Goal: Information Seeking & Learning: Learn about a topic

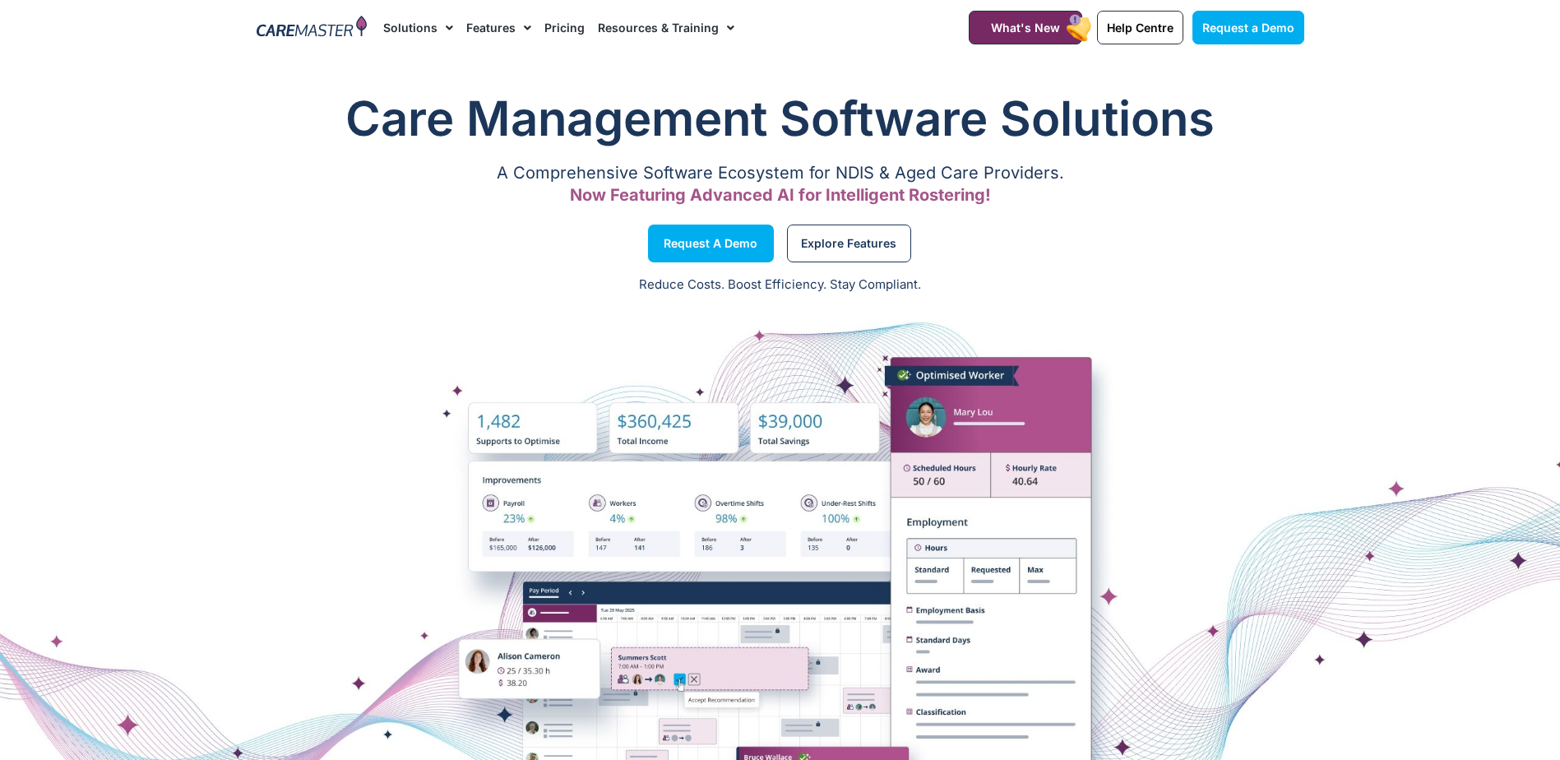
click at [568, 25] on link "Pricing" at bounding box center [564, 27] width 40 height 55
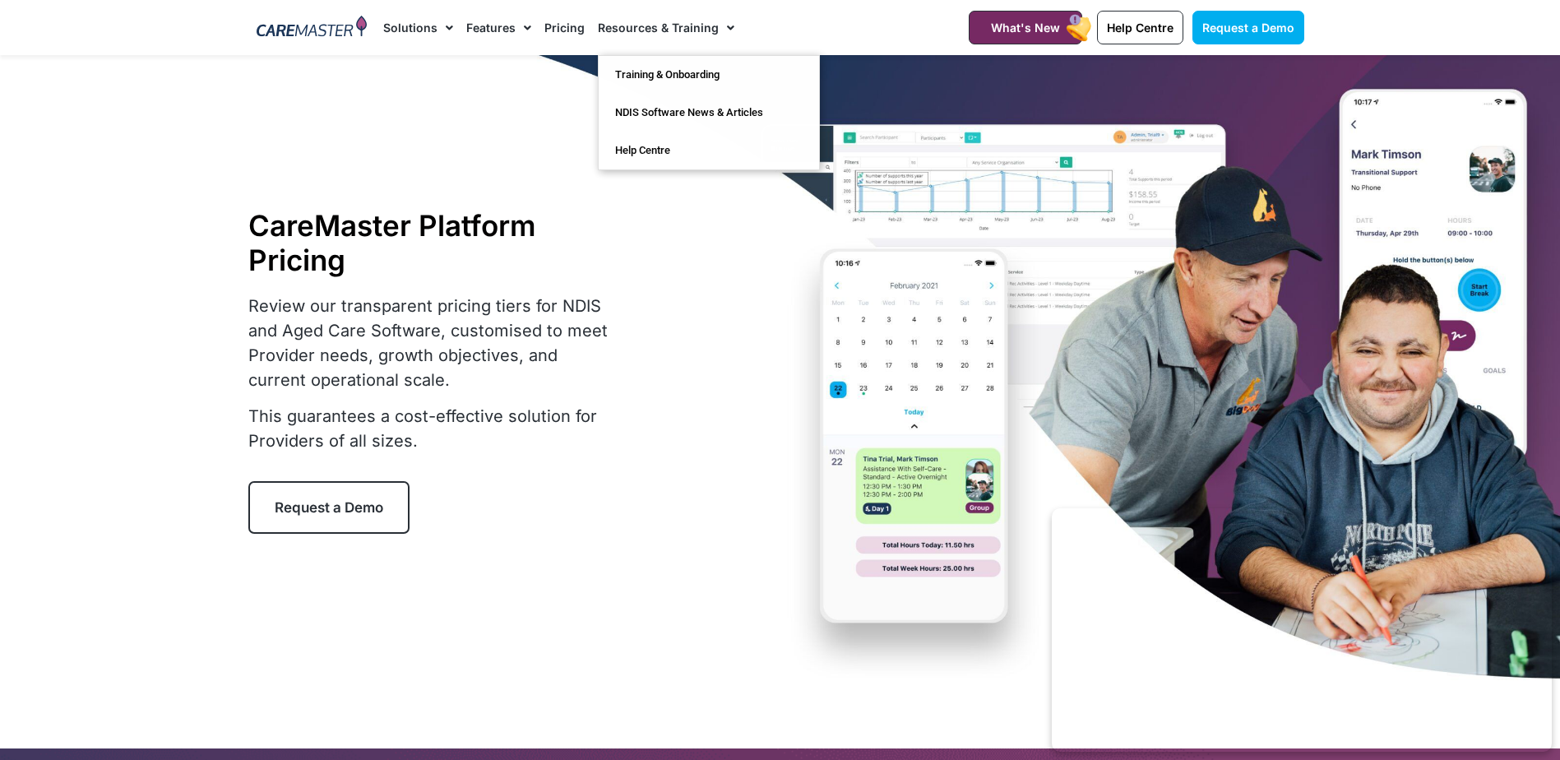
click at [559, 21] on link "Pricing" at bounding box center [564, 27] width 40 height 55
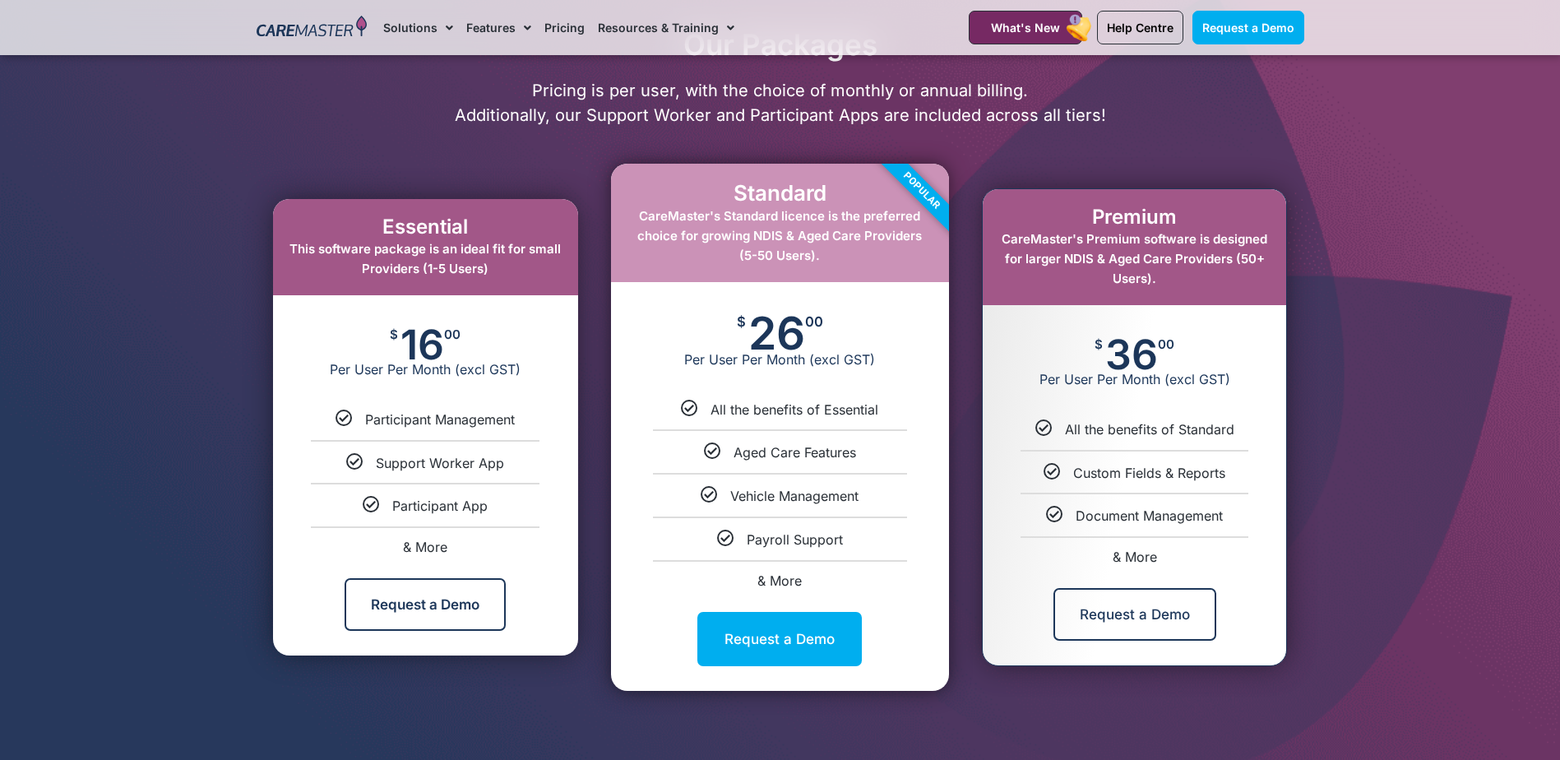
scroll to position [822, 0]
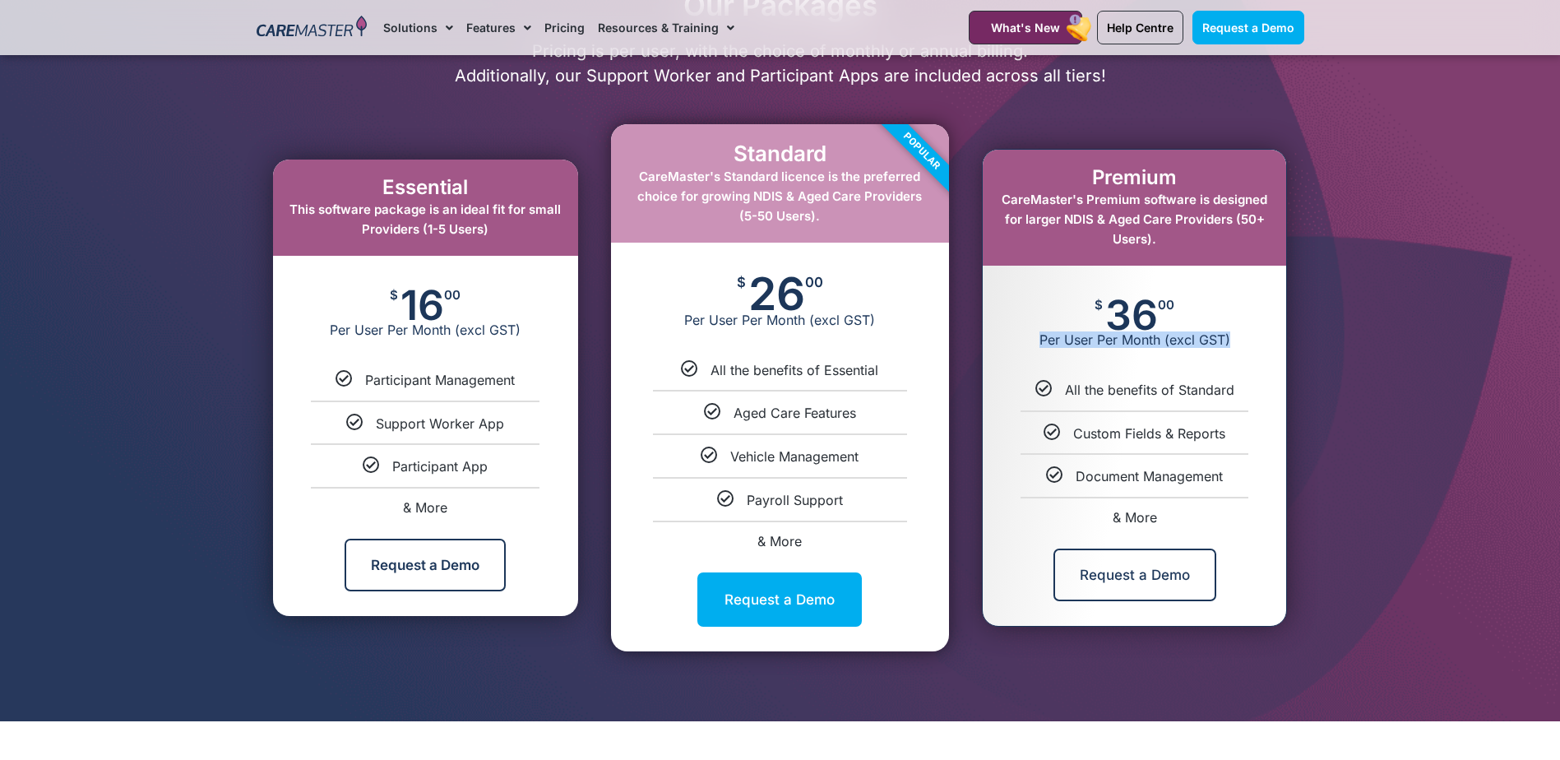
drag, startPoint x: 1048, startPoint y: 339, endPoint x: 1260, endPoint y: 340, distance: 212.1
click at [1260, 338] on span "Per User Per Month (excl GST)" at bounding box center [1133, 339] width 303 height 16
click at [1139, 328] on span "36" at bounding box center [1131, 314] width 53 height 33
